Goal: Use online tool/utility: Use online tool/utility

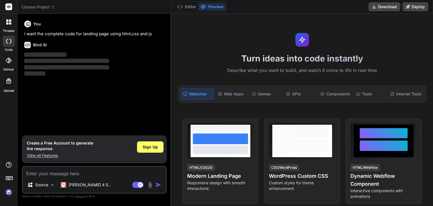
type textarea "x"
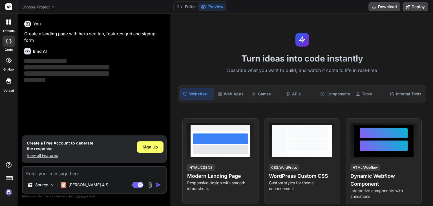
type textarea "x"
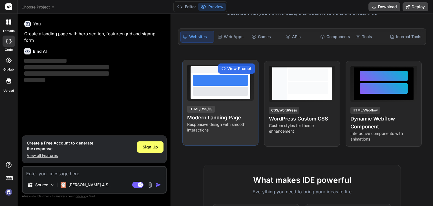
scroll to position [58, 0]
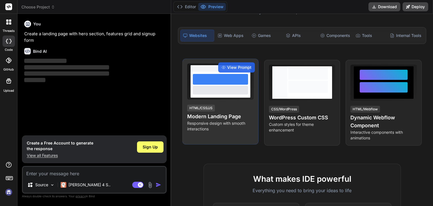
click at [202, 116] on h4 "Modern Landing Page" at bounding box center [220, 116] width 66 height 8
click at [230, 67] on span "View Prompt" at bounding box center [239, 68] width 24 height 6
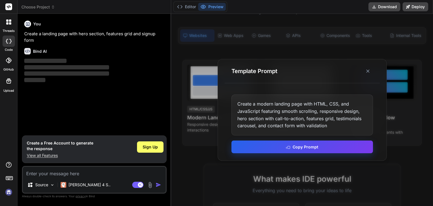
click at [275, 145] on button "Copy Prompt" at bounding box center [301, 146] width 141 height 13
